Goal: Transaction & Acquisition: Purchase product/service

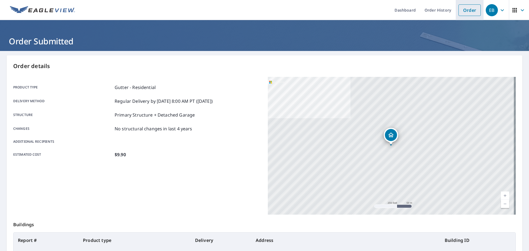
click at [458, 13] on link "Order" at bounding box center [469, 10] width 22 height 12
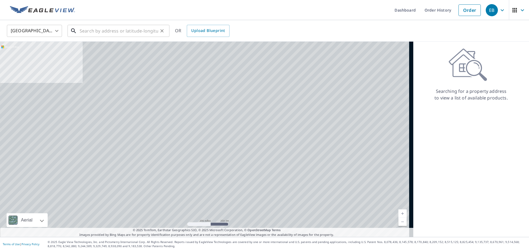
click at [132, 34] on input "text" at bounding box center [119, 30] width 78 height 15
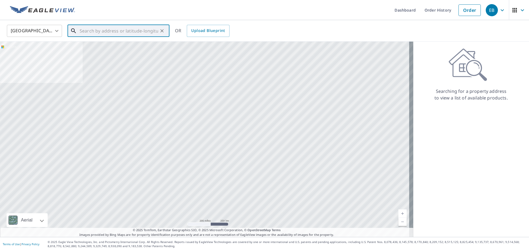
paste input "[STREET_ADDRESS][PERSON_NAME]"
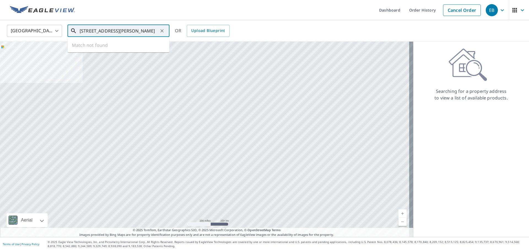
scroll to position [0, 16]
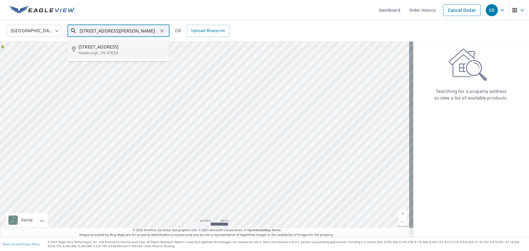
click at [110, 47] on span "[STREET_ADDRESS]" at bounding box center [121, 47] width 86 height 7
type input "[STREET_ADDRESS][PERSON_NAME]"
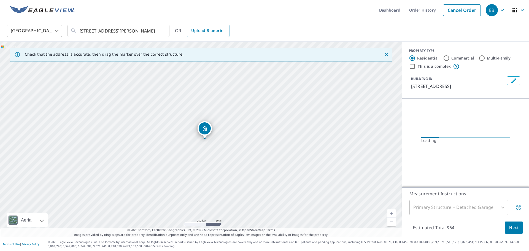
scroll to position [0, 0]
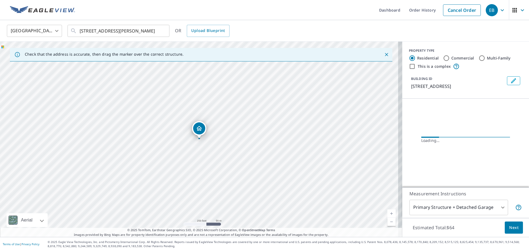
click at [387, 212] on link "Current Level 17, Zoom In" at bounding box center [391, 213] width 8 height 8
click at [387, 212] on link "Current Level 17.69484011849353, Zoom In" at bounding box center [391, 213] width 8 height 8
click at [387, 212] on link "Current Level 18.19799554648846, Zoom In Disabled" at bounding box center [391, 213] width 8 height 8
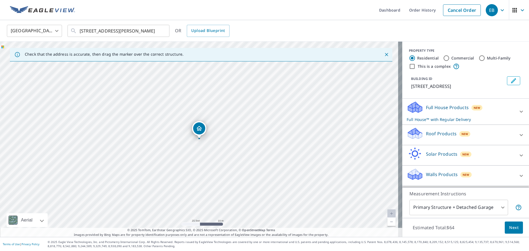
click at [444, 130] on p "Roof Products" at bounding box center [441, 133] width 31 height 7
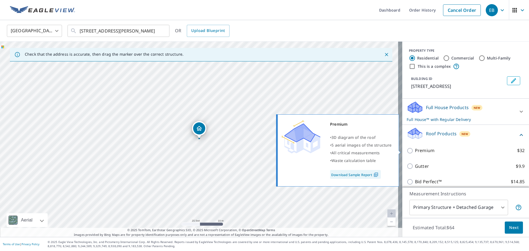
click at [415, 149] on p "Premium" at bounding box center [425, 150] width 20 height 7
click at [415, 149] on input "Premium $32" at bounding box center [410, 150] width 8 height 7
checkbox input "true"
checkbox input "false"
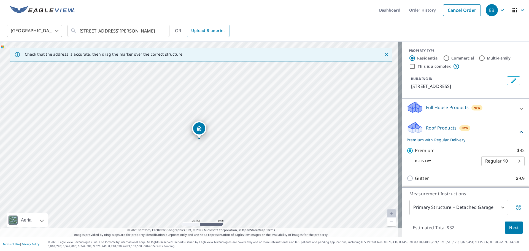
click at [505, 224] on button "Next" at bounding box center [513, 227] width 18 height 12
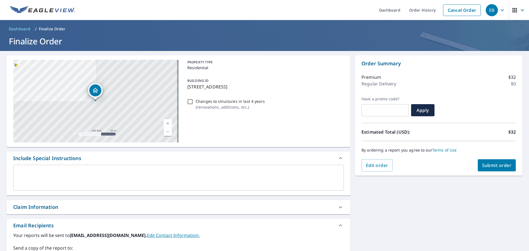
click at [490, 165] on span "Submit order" at bounding box center [496, 165] width 29 height 6
checkbox input "true"
